Goal: Task Accomplishment & Management: Complete application form

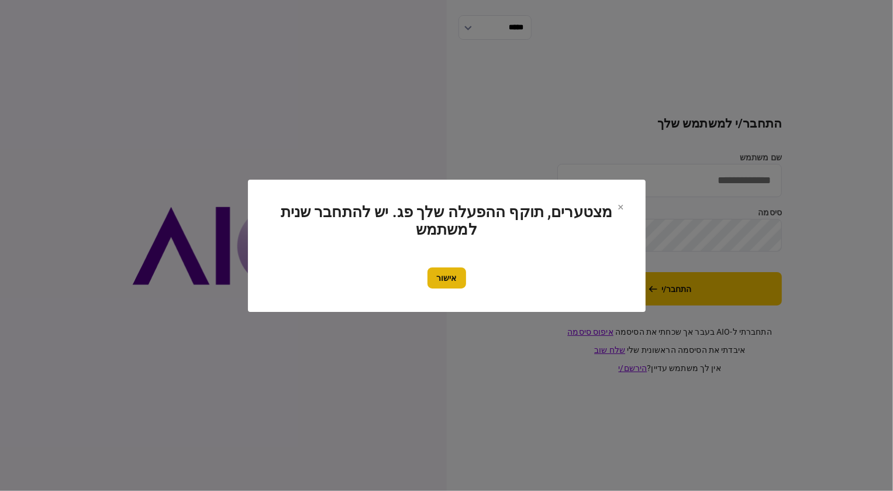
type input "********"
click at [444, 279] on button "אישור" at bounding box center [447, 277] width 39 height 21
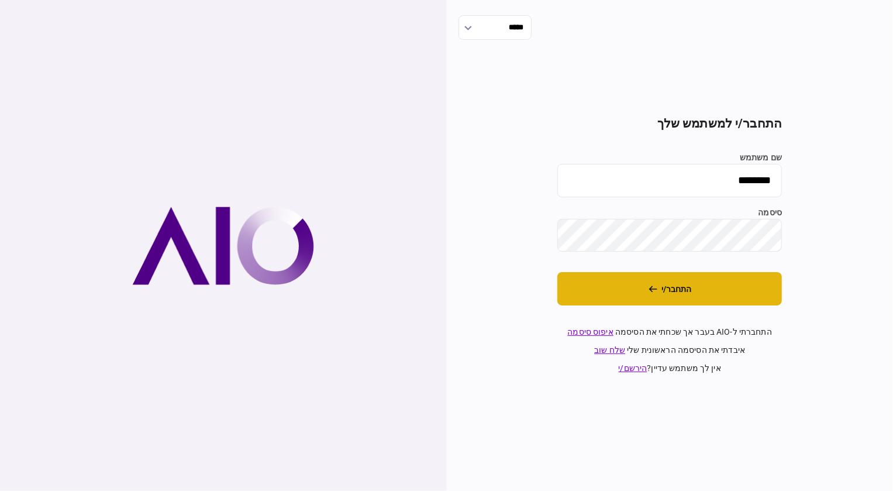
click at [732, 283] on button "התחבר/י" at bounding box center [670, 288] width 225 height 33
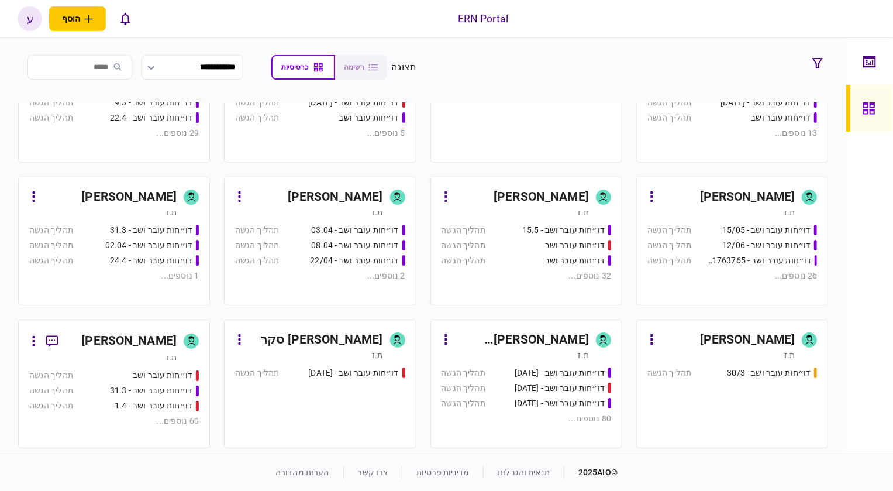
scroll to position [212, 0]
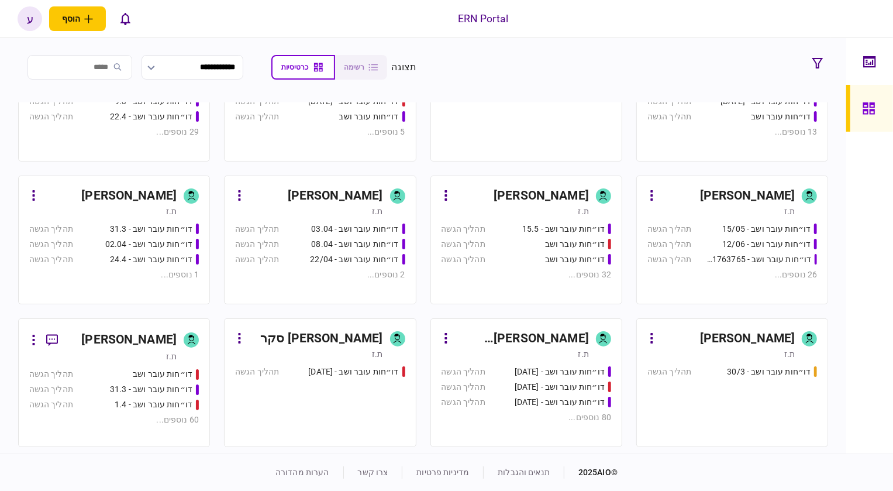
click at [136, 348] on div "[PERSON_NAME]" at bounding box center [128, 340] width 95 height 19
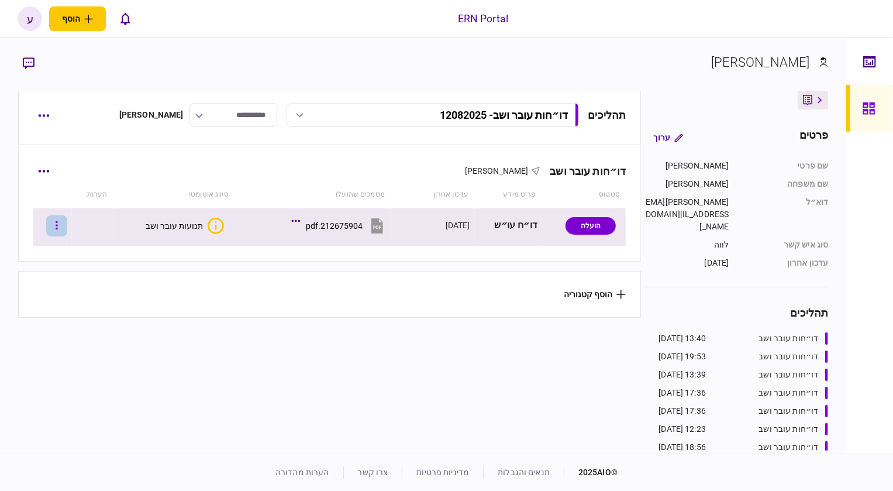
click at [67, 226] on button "button" at bounding box center [56, 225] width 21 height 21
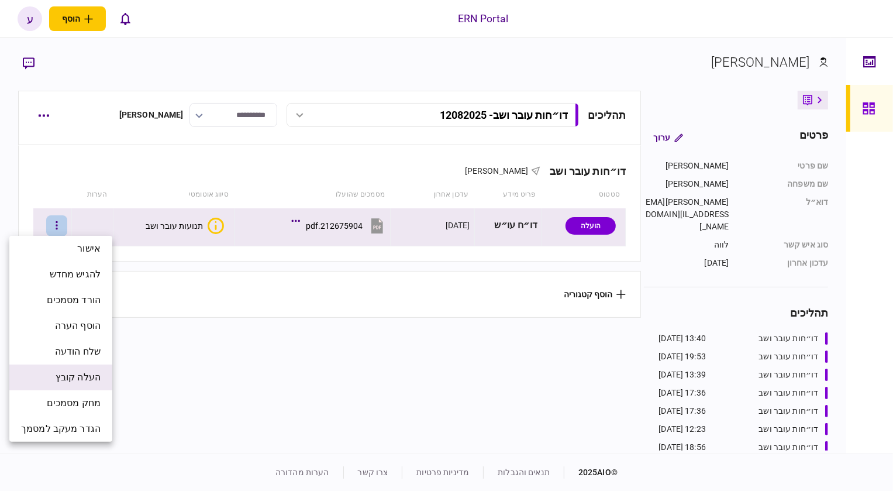
click at [54, 386] on li "העלה קובץ" at bounding box center [60, 378] width 103 height 26
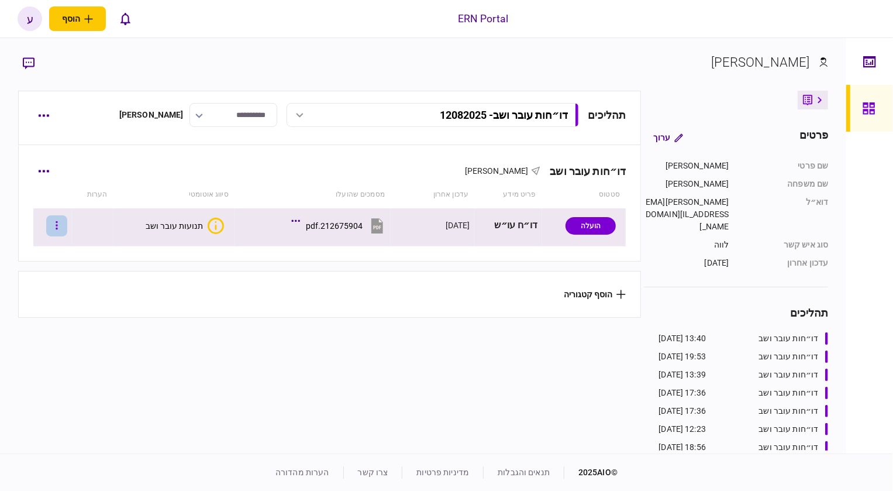
click at [60, 229] on button "button" at bounding box center [56, 225] width 21 height 21
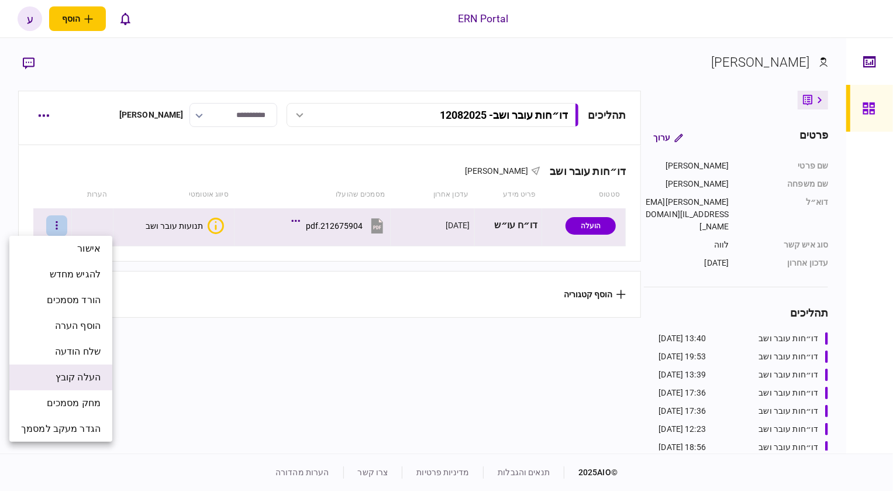
click at [85, 372] on span "העלה קובץ" at bounding box center [78, 377] width 45 height 14
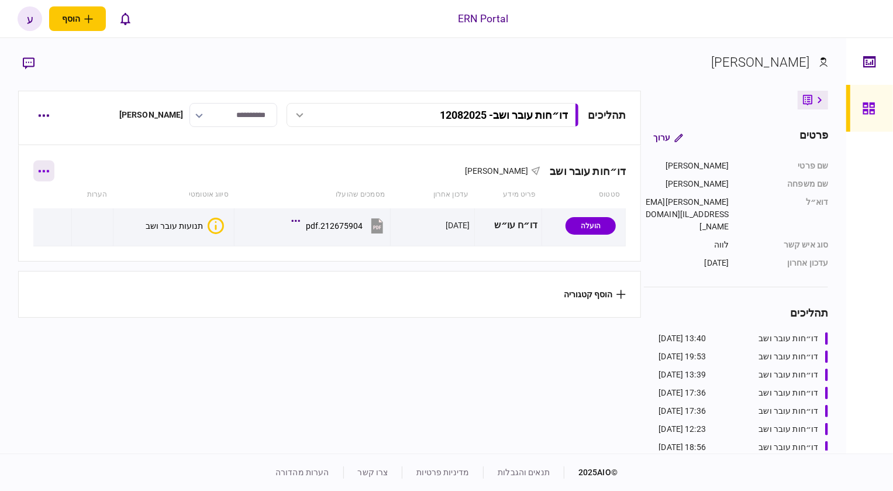
click at [48, 170] on icon "button" at bounding box center [44, 171] width 11 height 2
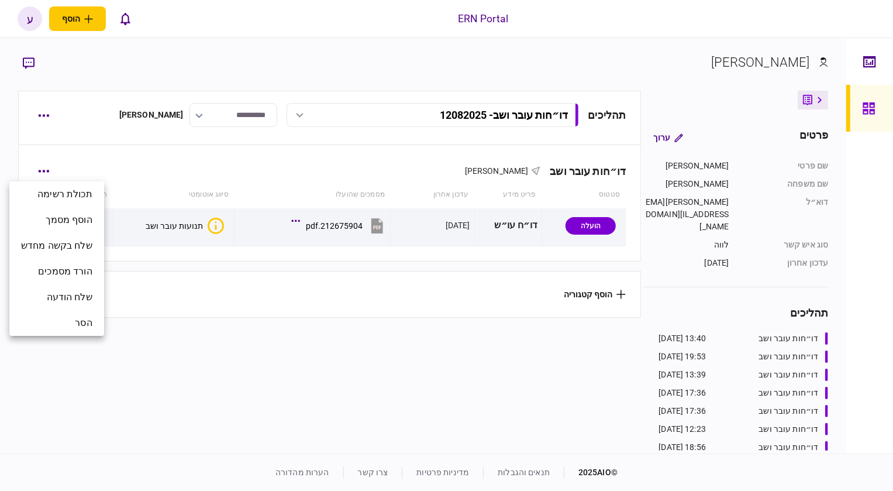
click at [163, 160] on div at bounding box center [446, 245] width 893 height 491
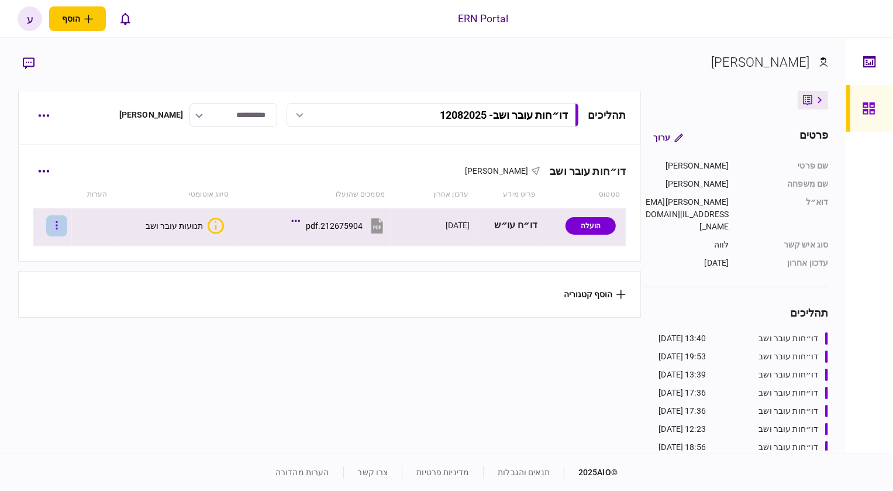
click at [66, 226] on button "button" at bounding box center [56, 225] width 21 height 21
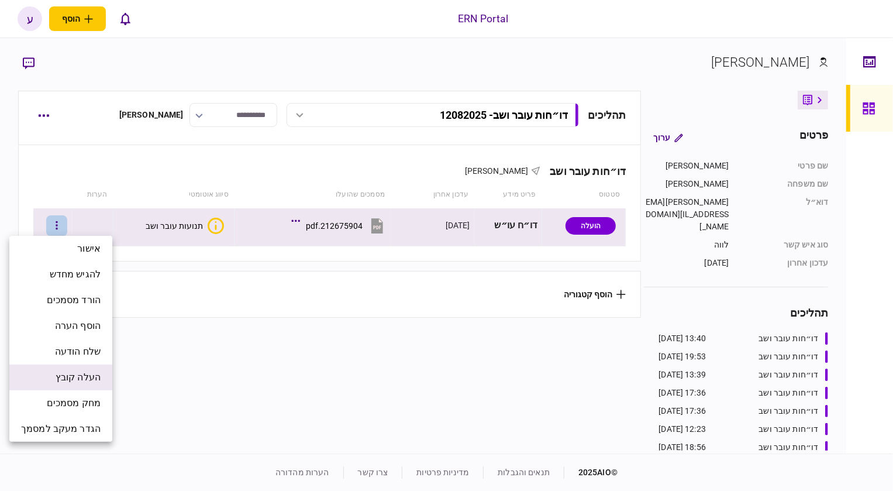
click at [67, 374] on span "העלה קובץ" at bounding box center [78, 377] width 45 height 14
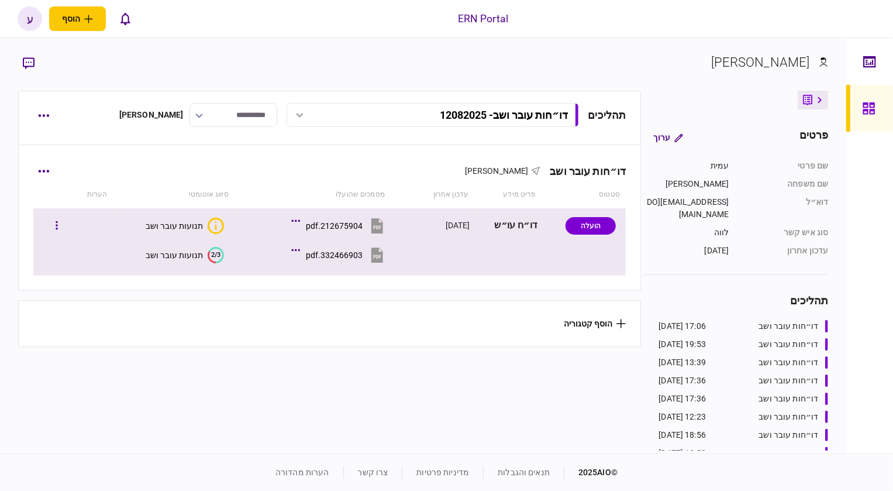
click at [212, 256] on text "2/3" at bounding box center [215, 255] width 9 height 8
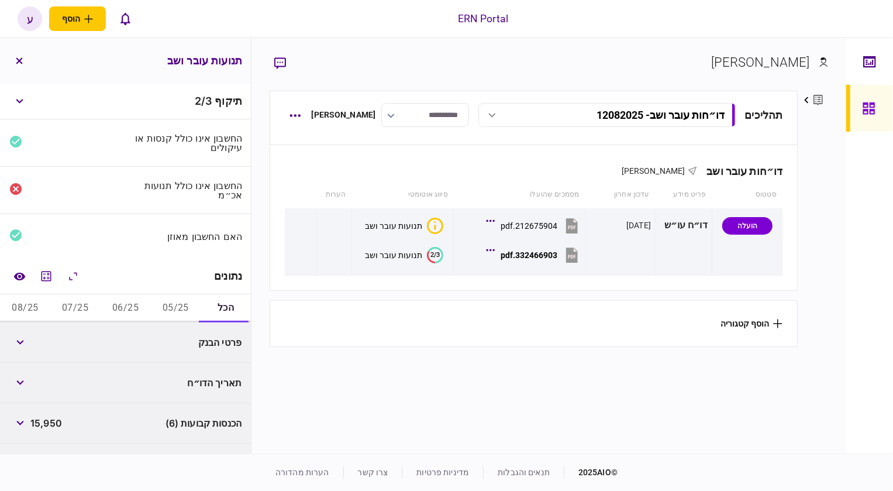
click at [165, 300] on button "05/25" at bounding box center [175, 308] width 50 height 28
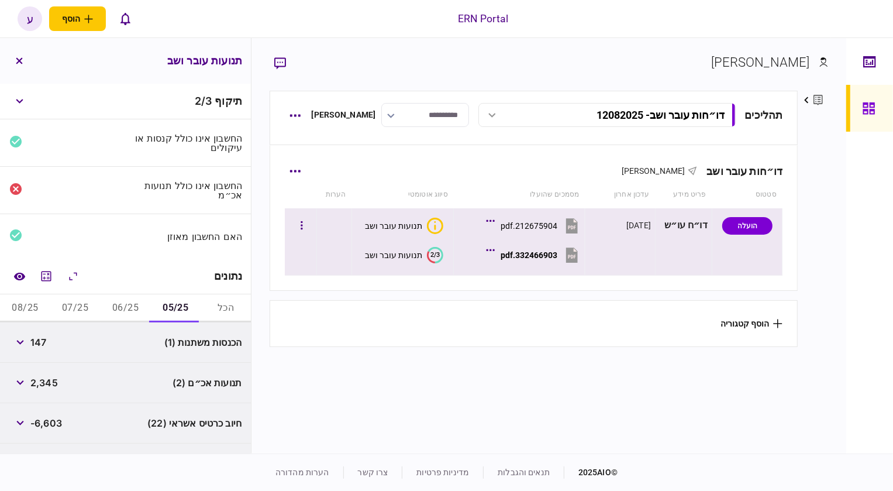
click at [369, 263] on section "2/3 תנועות עובר ושב" at bounding box center [399, 255] width 87 height 26
click at [25, 345] on button "button" at bounding box center [19, 342] width 21 height 21
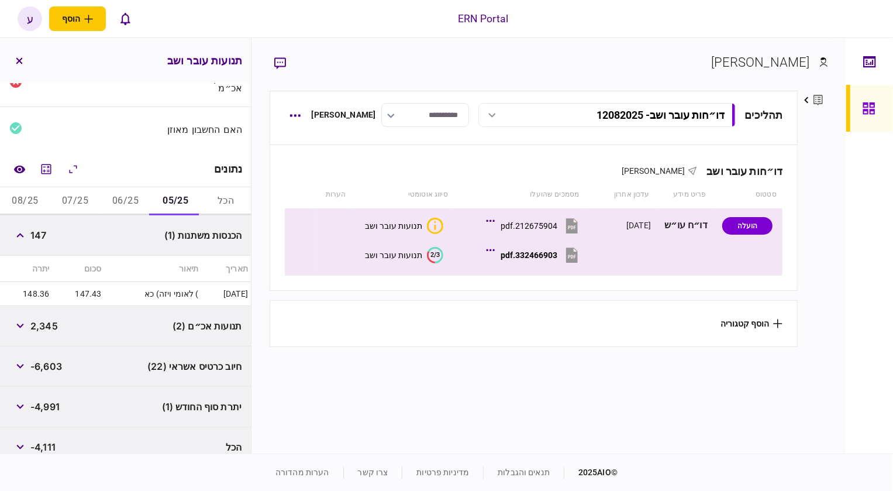
scroll to position [120, 0]
